Goal: Task Accomplishment & Management: Complete application form

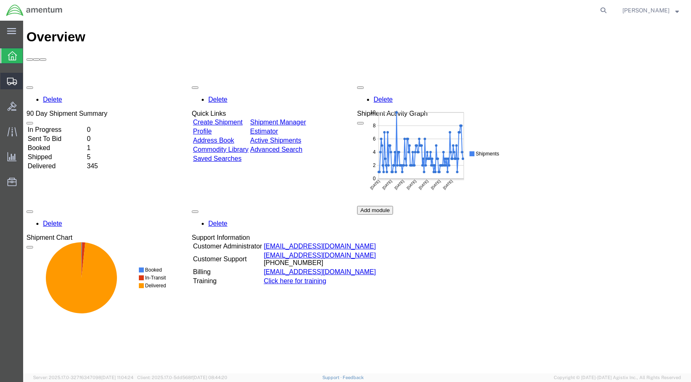
click at [0, 0] on span "Create Shipment" at bounding box center [0, 0] width 0 height 0
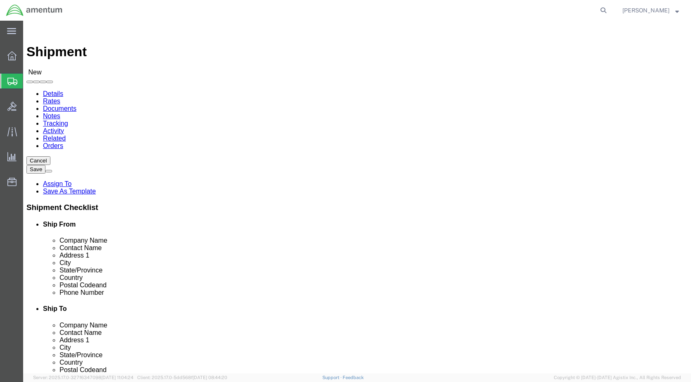
select select
select select "49918"
select select "WA"
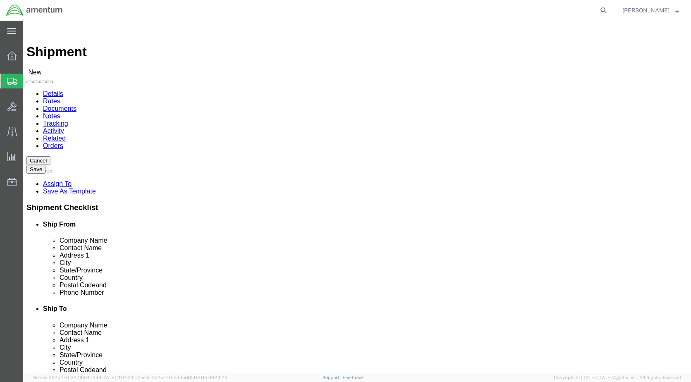
scroll to position [1447, 0]
select select "49920"
select select "MT"
drag, startPoint x: 410, startPoint y: 171, endPoint x: 320, endPoint y: 172, distance: 90.9
click div "Contact Name"
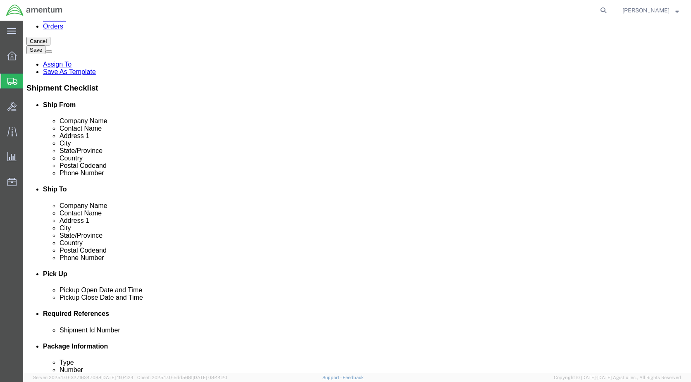
scroll to position [124, 0]
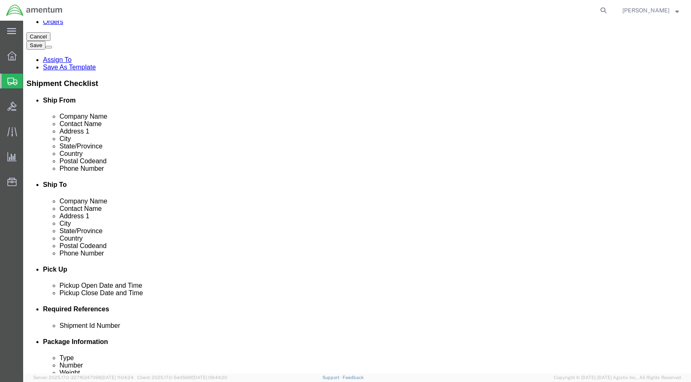
type input "ATTN: [PERSON_NAME]"
click div "[DATE] 1:00 PM"
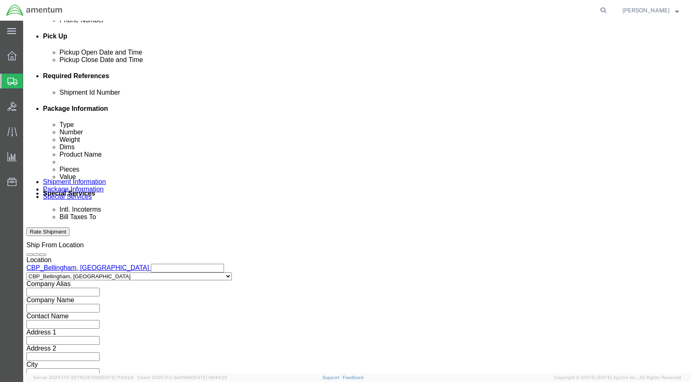
type input "3:00 PM"
click div "Close Time 3:00 PM [DATE] 1:00 PM - [DATE] 1:00 PM Cancel Apply"
click button "Apply"
click input "text"
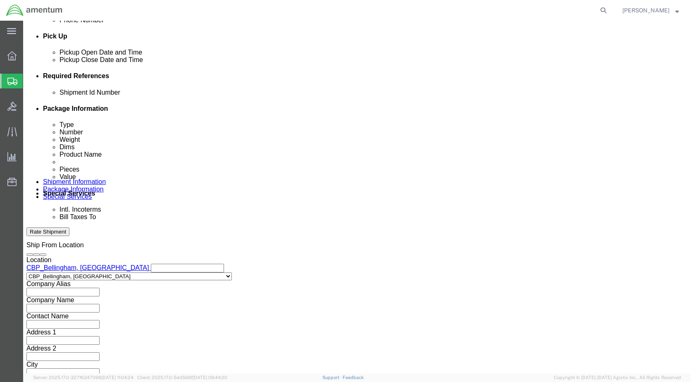
type input "6118.03.03.2219.000.WBE.0000"
click button "Add reference"
click select "Select Account Type Activity ID Airline Appointment Number ASN Batch Request # …"
select select "DEPT"
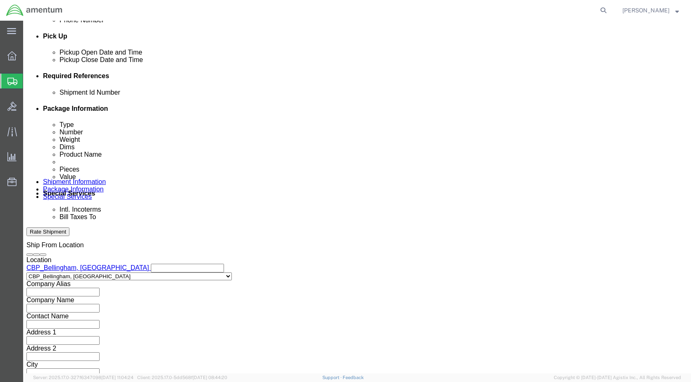
click select "Select Account Type Activity ID Airline Appointment Number ASN Batch Request # …"
click input "text"
type input "CBP"
click button "Add reference"
click select "Select Account Type Activity ID Airline Appointment Number ASN Batch Request # …"
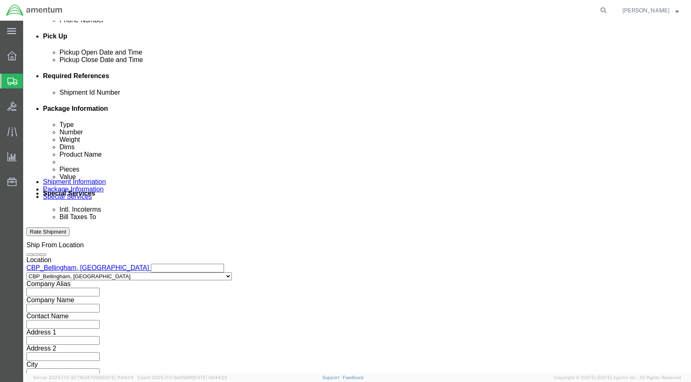
select select "CUSTREF"
click select "Select Account Type Activity ID Airline Appointment Number ASN Batch Request # …"
click input "text"
type input "CARD"
click button "Continue"
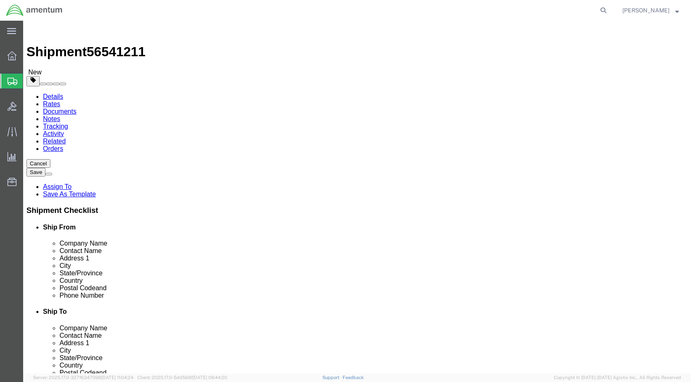
click select "Select BCK Boxes Bale(s) Basket(s) Bolt(s) Bottle(s) Buckets Bulk Bundle(s) Can…"
select select "ENV"
click select "Select BCK Boxes Bale(s) Basket(s) Bolt(s) Bottle(s) Buckets Bulk Bundle(s) Can…"
type input "9.50"
type input "12.50"
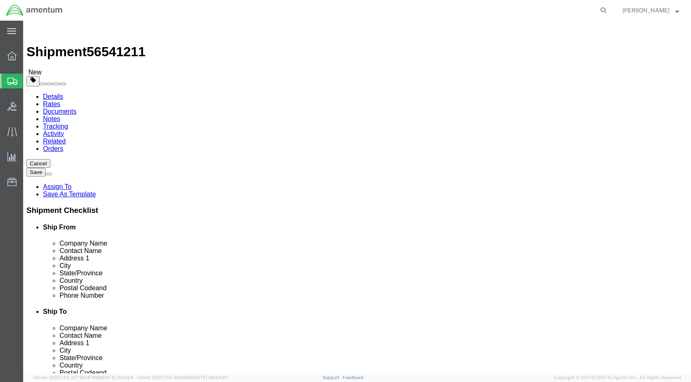
type input "0.25"
type input "1"
click link "Add Content"
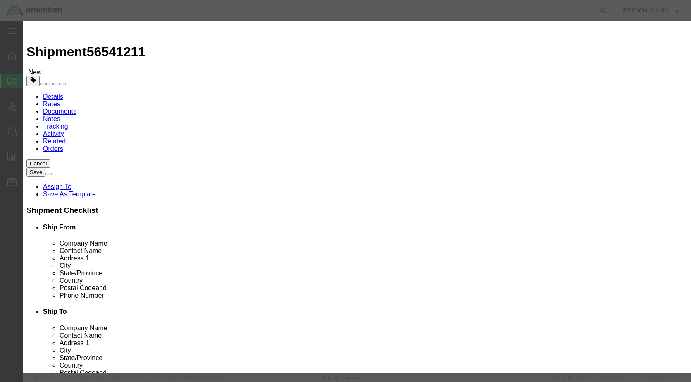
click input "text"
type input "CARD"
drag, startPoint x: 204, startPoint y: 84, endPoint x: 202, endPoint y: 79, distance: 5.2
click input "0"
type input "1"
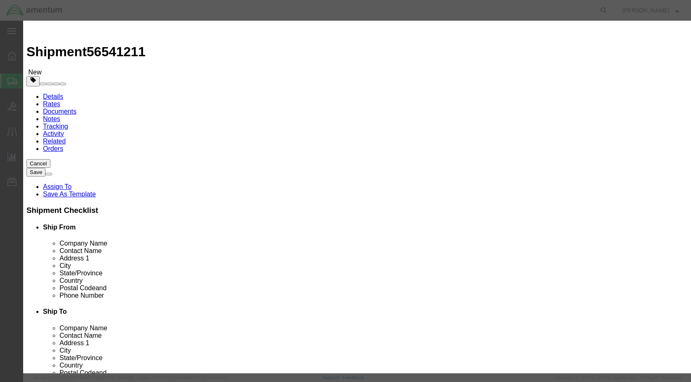
type input "5.00"
click button "Save & Close"
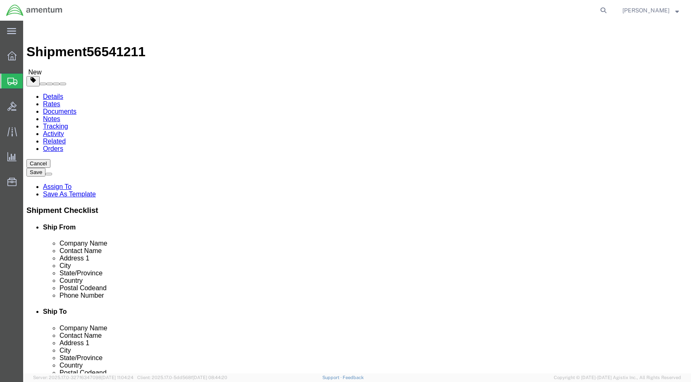
click button "Rate Shipment"
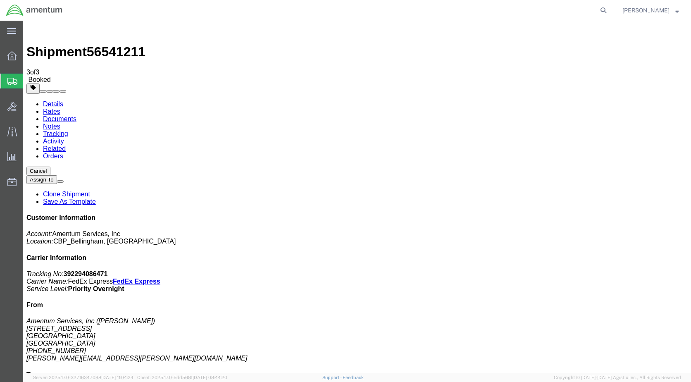
drag, startPoint x: 291, startPoint y: 144, endPoint x: 297, endPoint y: 182, distance: 38.5
click at [51, 100] on link "Details" at bounding box center [53, 103] width 20 height 7
click link "Schedule pickup request"
